Goal: Task Accomplishment & Management: Manage account settings

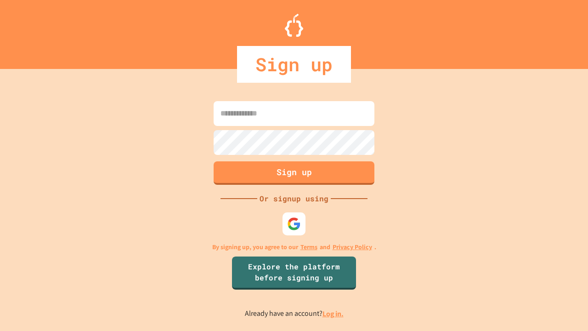
click at [333, 313] on link "Log in." at bounding box center [332, 314] width 21 height 10
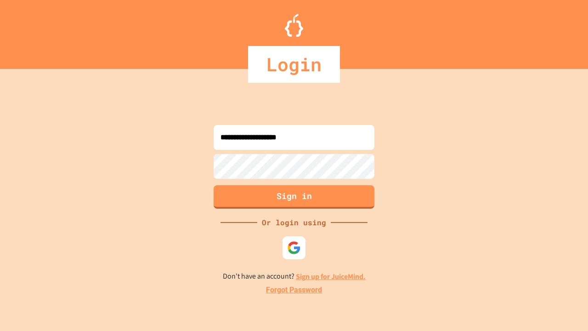
type input "**********"
